Goal: Find specific page/section: Find specific page/section

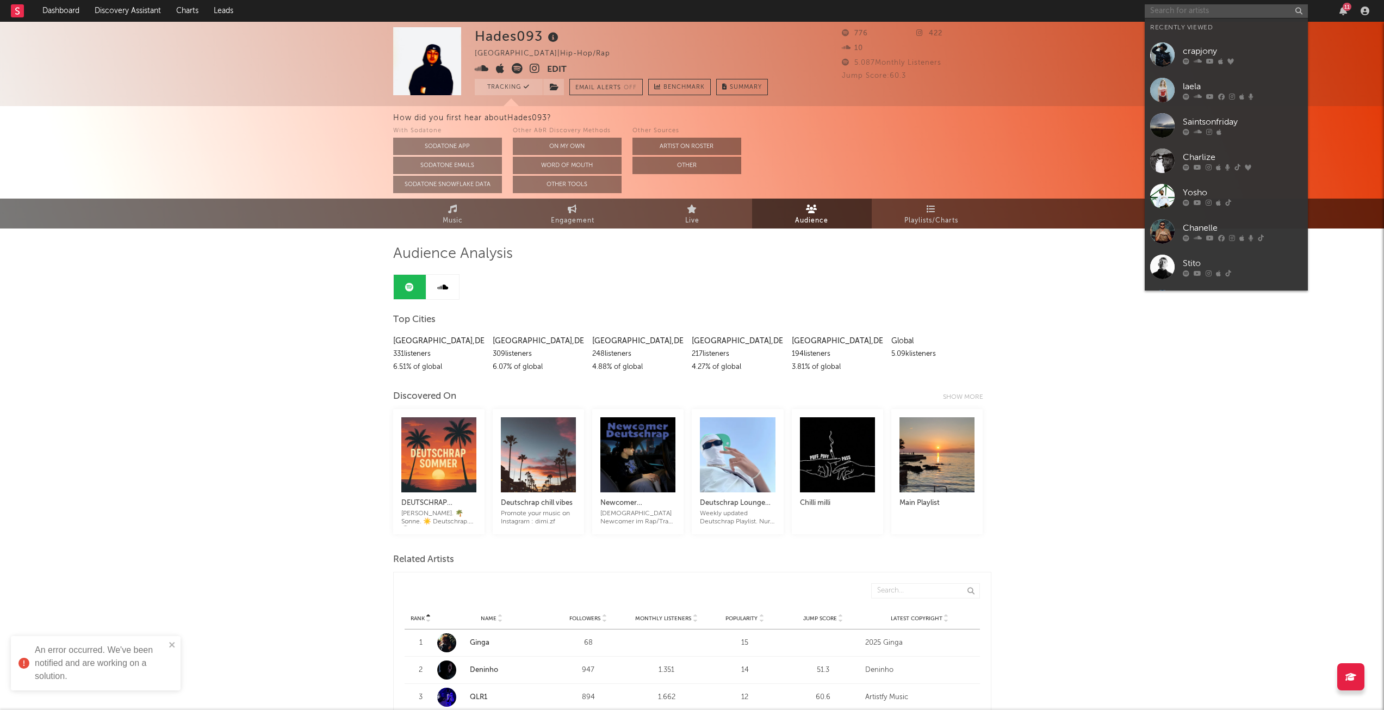
click at [1254, 10] on input "text" at bounding box center [1226, 11] width 163 height 14
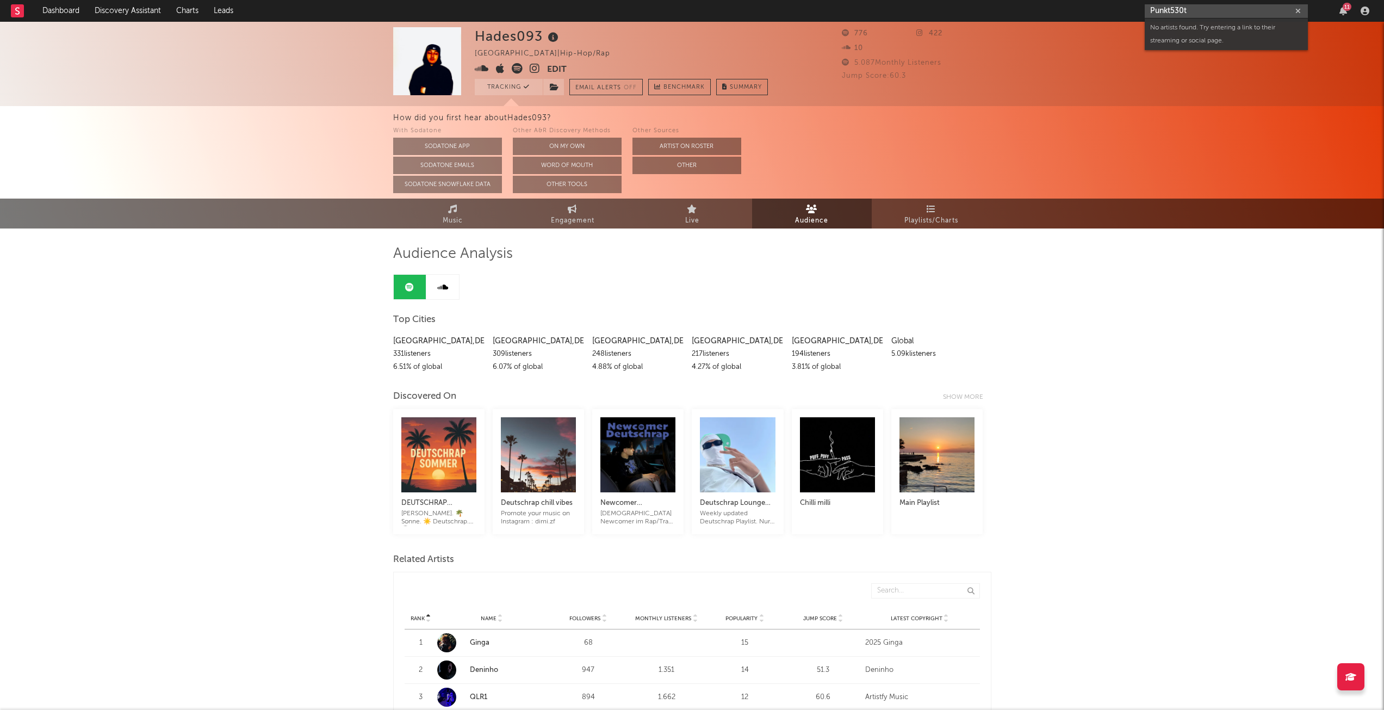
type input "Punkt530t"
click at [1299, 8] on icon "button" at bounding box center [1298, 11] width 5 height 7
